Goal: Information Seeking & Learning: Check status

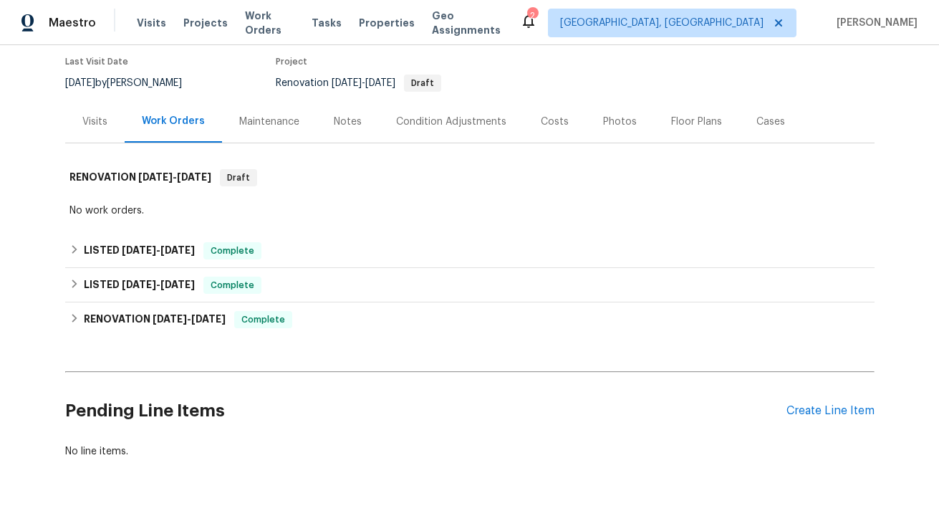
scroll to position [136, 0]
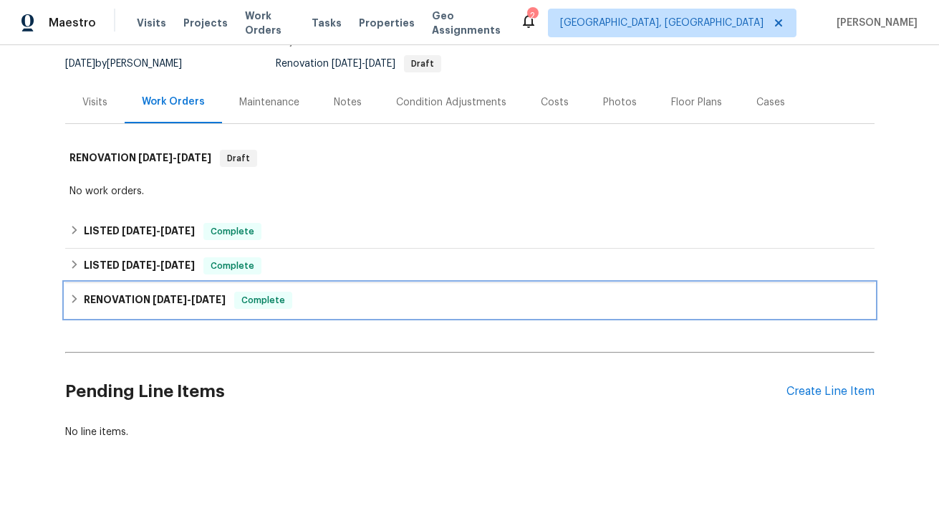
click at [211, 307] on h6 "RENOVATION [DATE] - [DATE]" at bounding box center [155, 300] width 142 height 17
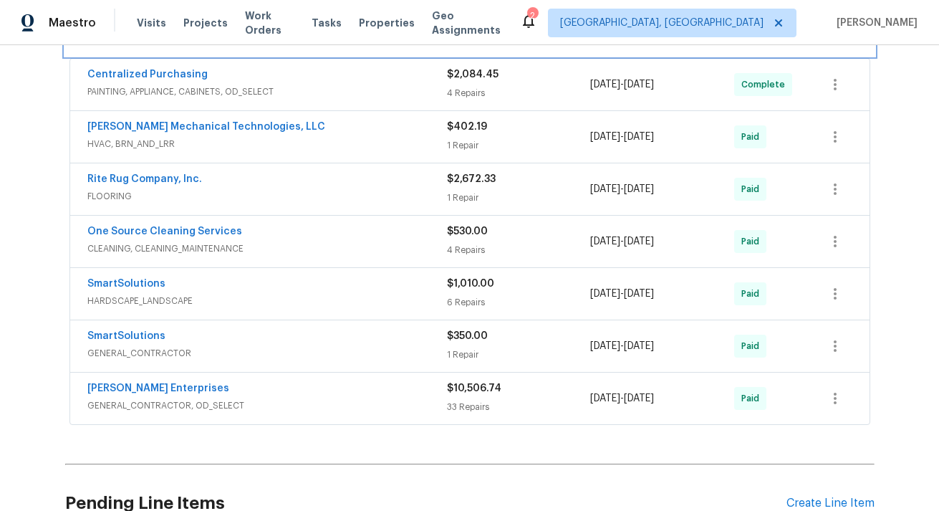
scroll to position [410, 0]
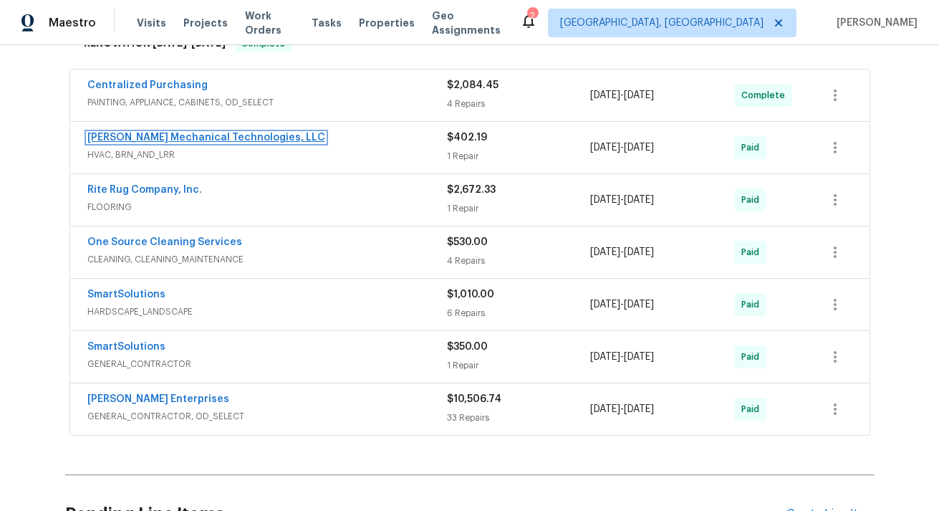
click at [148, 133] on link "[PERSON_NAME] Mechanical Technologies, LLC" at bounding box center [206, 138] width 238 height 10
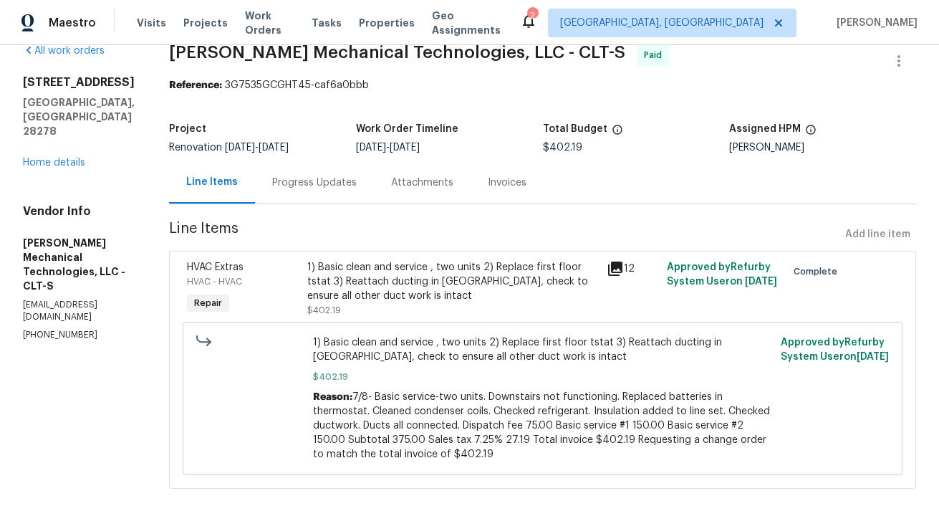
scroll to position [19, 0]
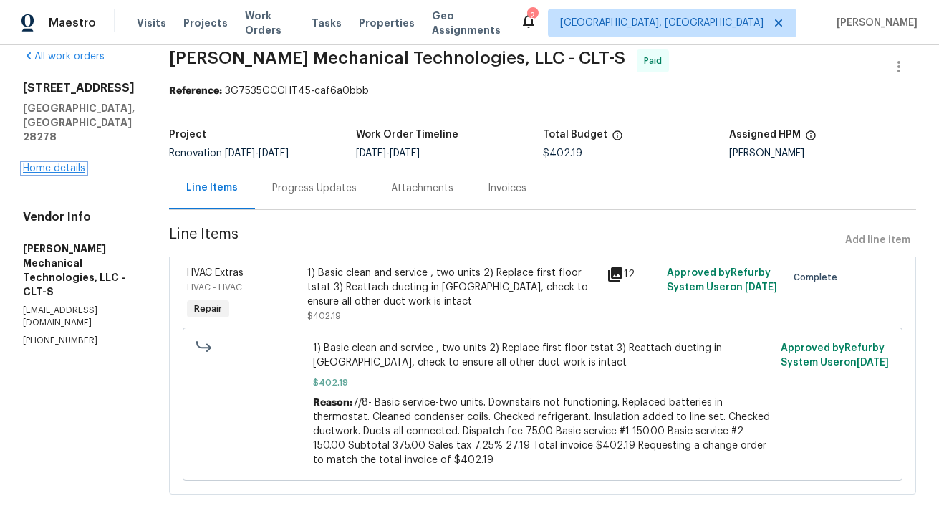
click at [57, 163] on link "Home details" at bounding box center [54, 168] width 62 height 10
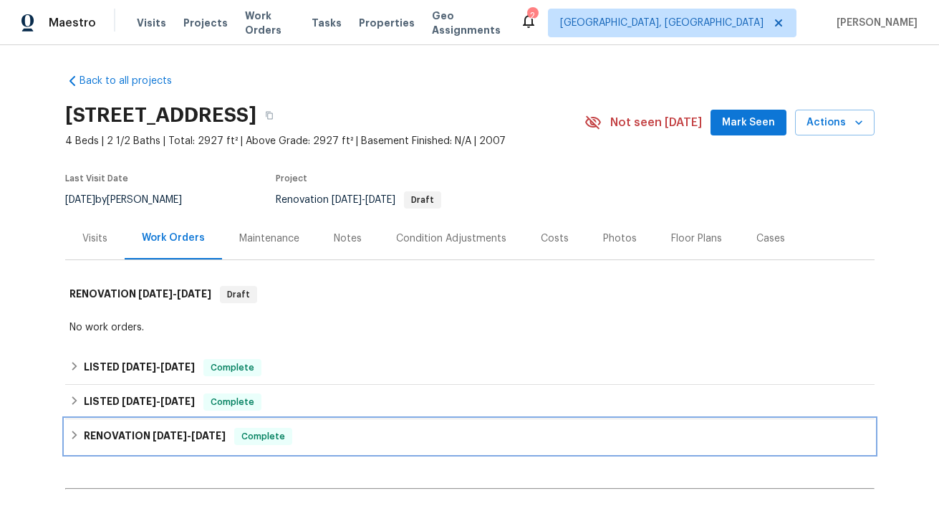
click at [163, 424] on div "RENOVATION [DATE] - [DATE] Complete" at bounding box center [470, 436] width 810 height 34
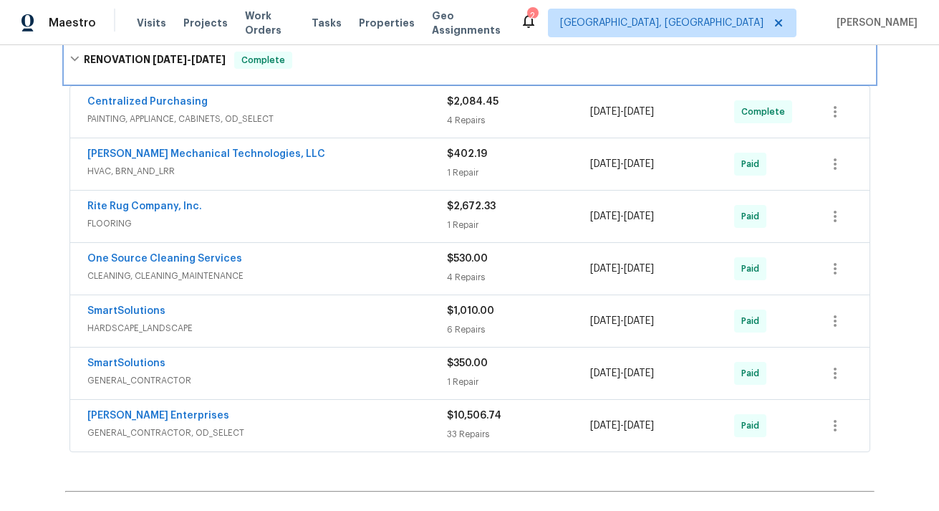
scroll to position [406, 0]
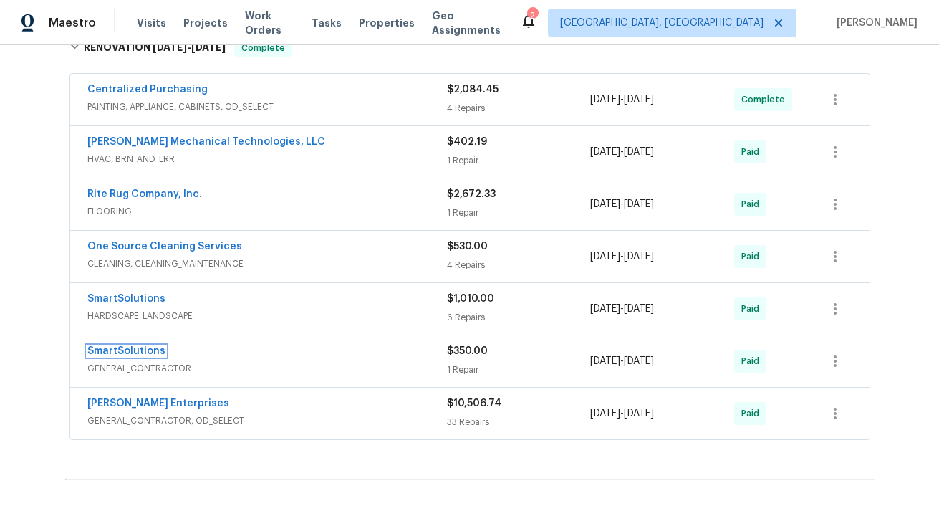
click at [116, 347] on link "SmartSolutions" at bounding box center [126, 351] width 78 height 10
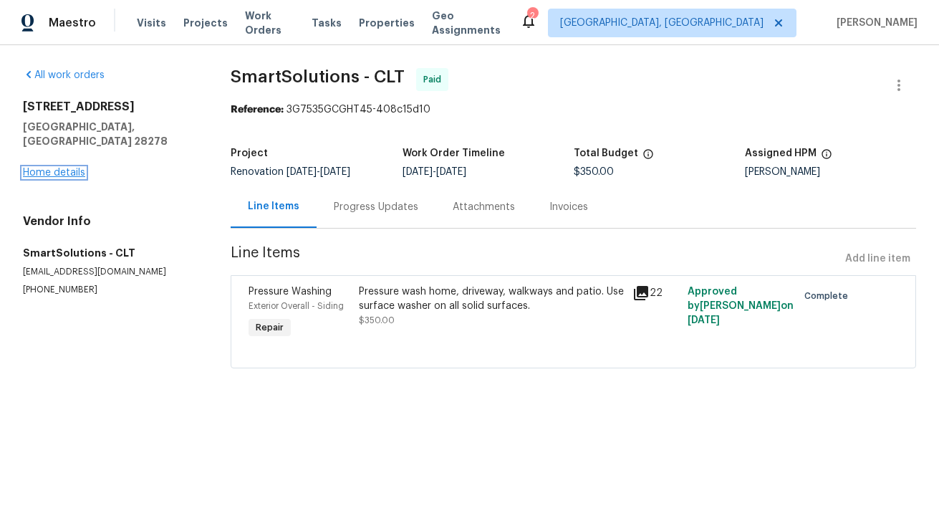
click at [42, 168] on link "Home details" at bounding box center [54, 173] width 62 height 10
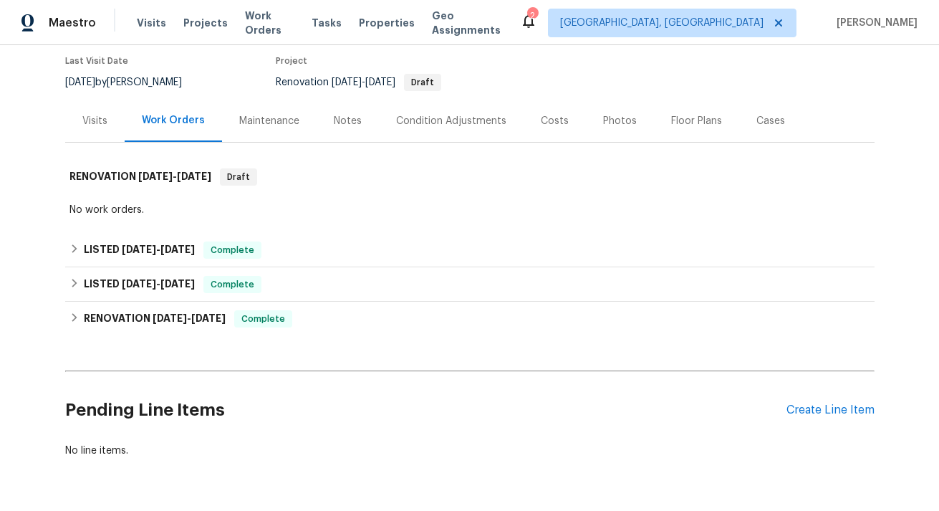
scroll to position [162, 0]
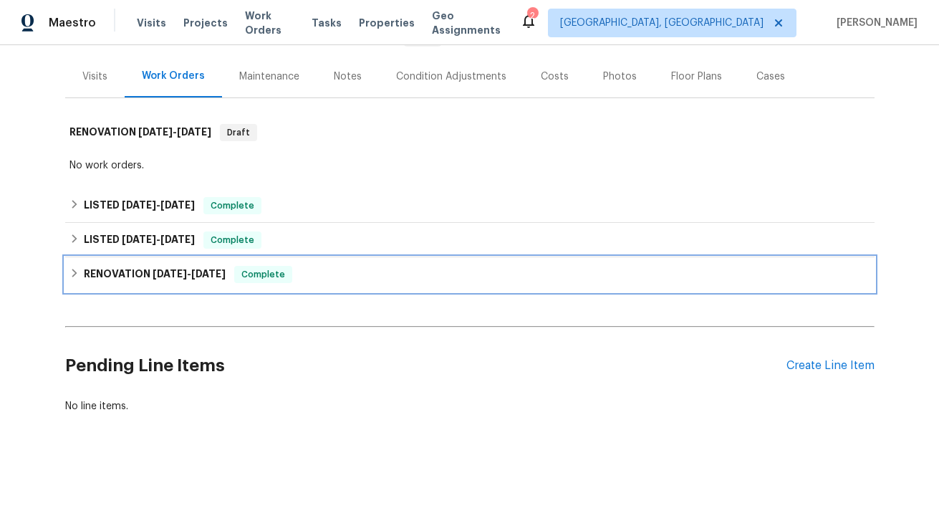
click at [164, 277] on span "[DATE]" at bounding box center [170, 274] width 34 height 10
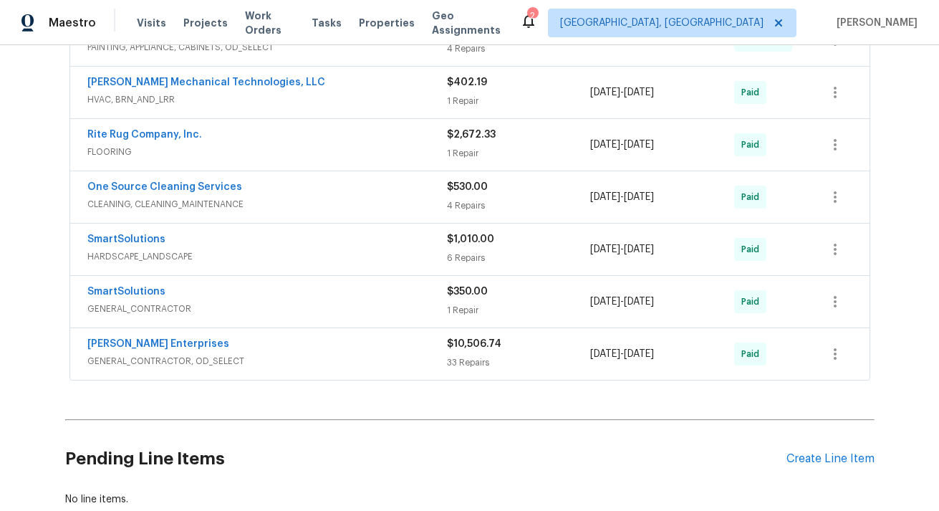
scroll to position [469, 0]
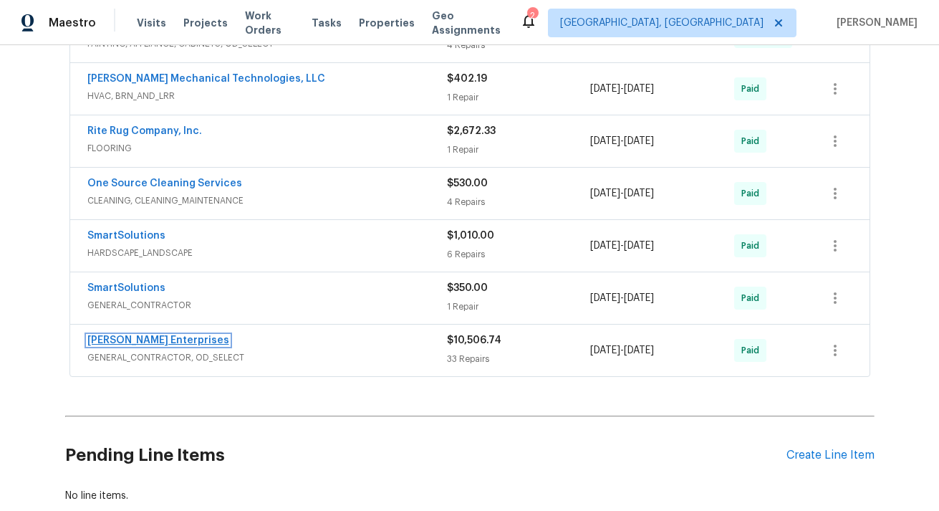
click at [178, 340] on link "[PERSON_NAME] Enterprises" at bounding box center [158, 340] width 142 height 10
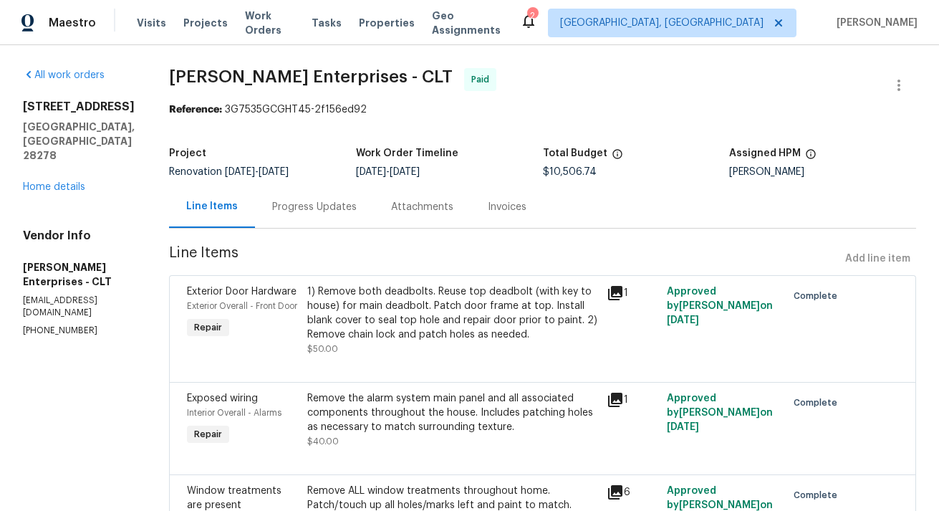
click at [272, 203] on div "Progress Updates" at bounding box center [314, 207] width 85 height 14
